Goal: Information Seeking & Learning: Learn about a topic

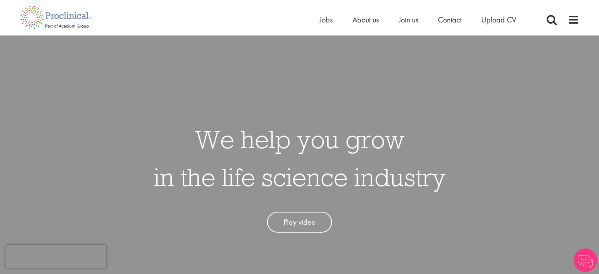
click at [497, 17] on span "Upload CV" at bounding box center [498, 20] width 35 height 10
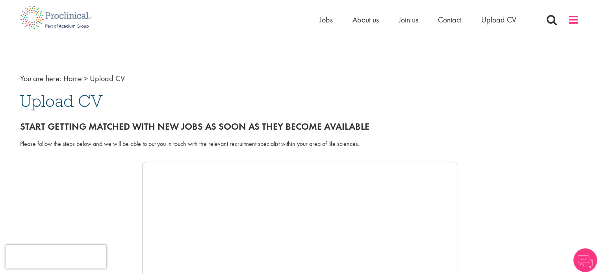
click at [574, 21] on span at bounding box center [574, 20] width 12 height 12
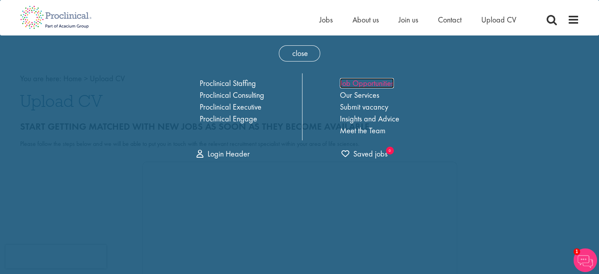
click at [350, 86] on link "Job Opportunities" at bounding box center [367, 83] width 54 height 10
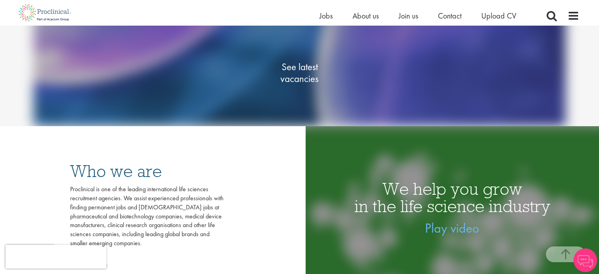
scroll to position [135, 0]
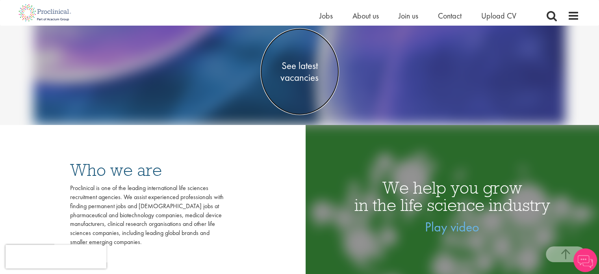
click at [300, 69] on span "See latest vacancies" at bounding box center [299, 72] width 79 height 24
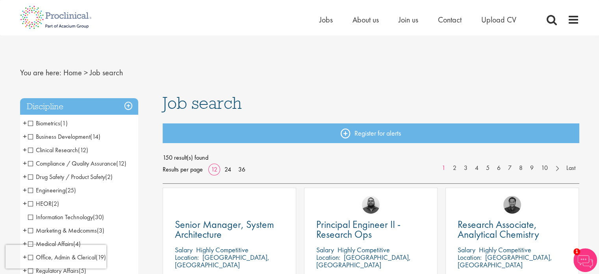
click at [30, 123] on span "Biometrics" at bounding box center [44, 123] width 32 height 8
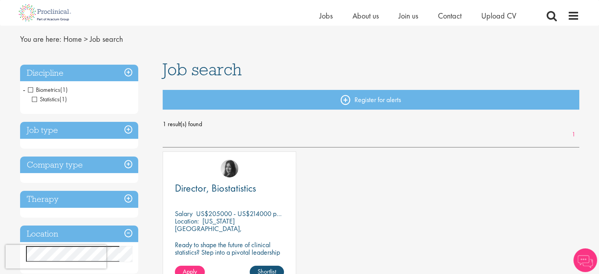
scroll to position [22, 0]
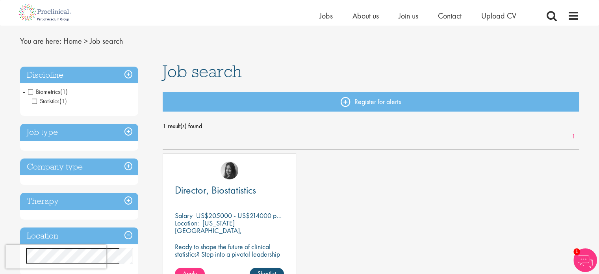
click at [100, 72] on h3 "Discipline" at bounding box center [79, 75] width 118 height 17
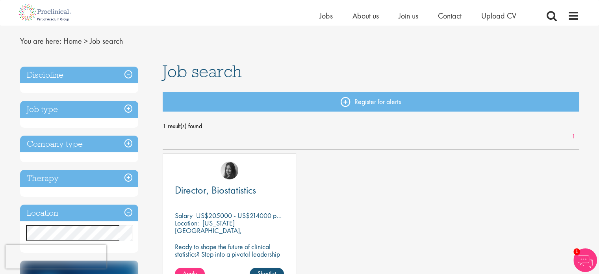
click at [100, 72] on h3 "Discipline" at bounding box center [79, 75] width 118 height 17
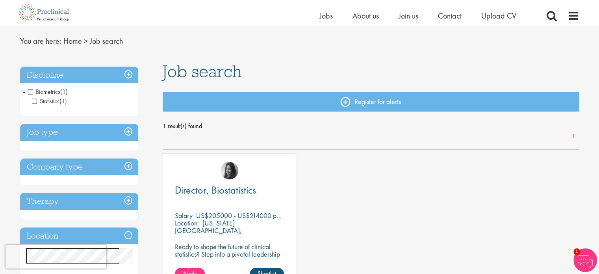
click at [30, 92] on span "Biometrics" at bounding box center [44, 91] width 32 height 8
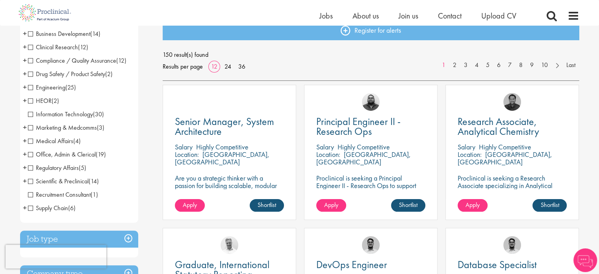
scroll to position [94, 0]
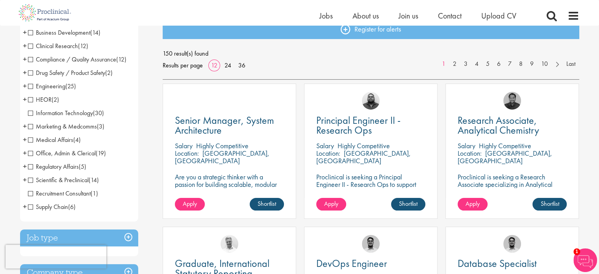
click at [30, 142] on span "Medical Affairs" at bounding box center [50, 140] width 45 height 8
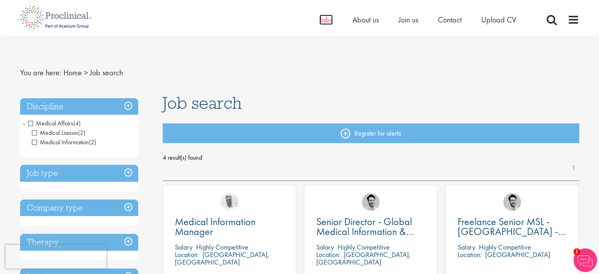
click at [326, 21] on span "Jobs" at bounding box center [325, 20] width 13 height 10
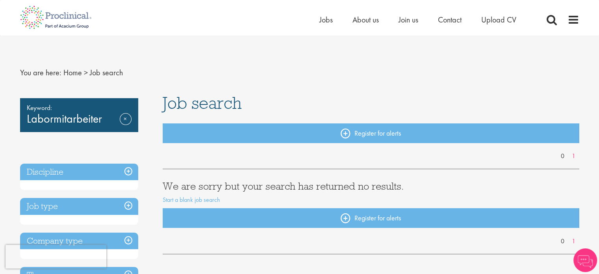
scroll to position [13, 0]
